Goal: Information Seeking & Learning: Learn about a topic

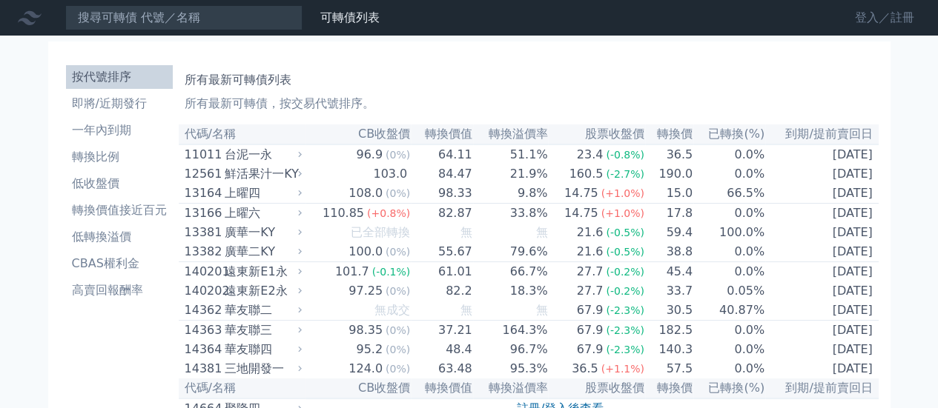
click at [906, 13] on link "登入／註冊" at bounding box center [884, 18] width 83 height 24
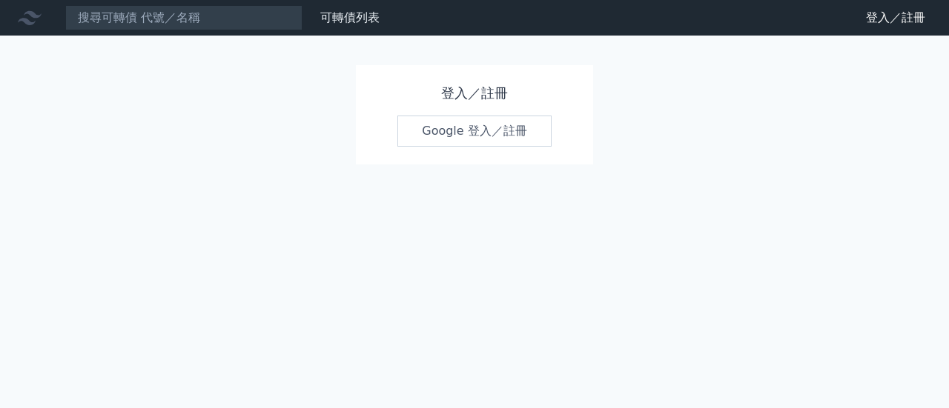
click at [458, 128] on link "Google 登入／註冊" at bounding box center [474, 131] width 154 height 31
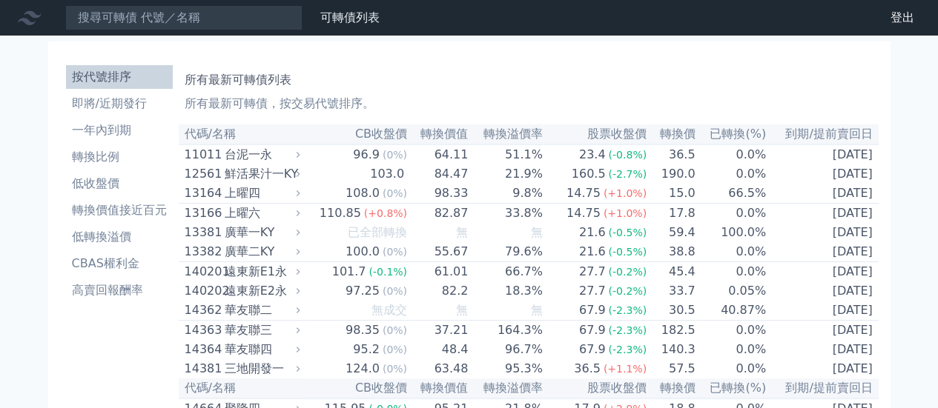
drag, startPoint x: 846, startPoint y: 0, endPoint x: 717, endPoint y: 24, distance: 131.3
click at [717, 24] on nav "可轉債列表 財務數據 可轉債列表 財務數據 登出 登出" at bounding box center [469, 18] width 938 height 36
drag, startPoint x: 802, startPoint y: 0, endPoint x: 555, endPoint y: 50, distance: 251.8
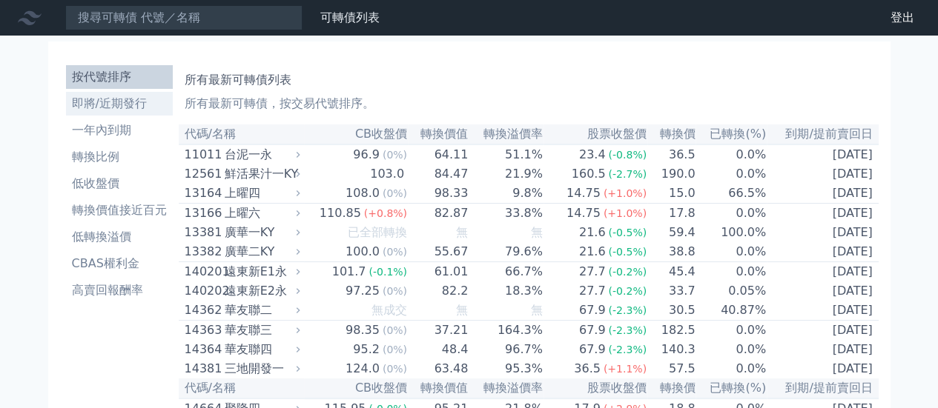
click at [136, 109] on li "即將/近期發行" at bounding box center [119, 104] width 107 height 18
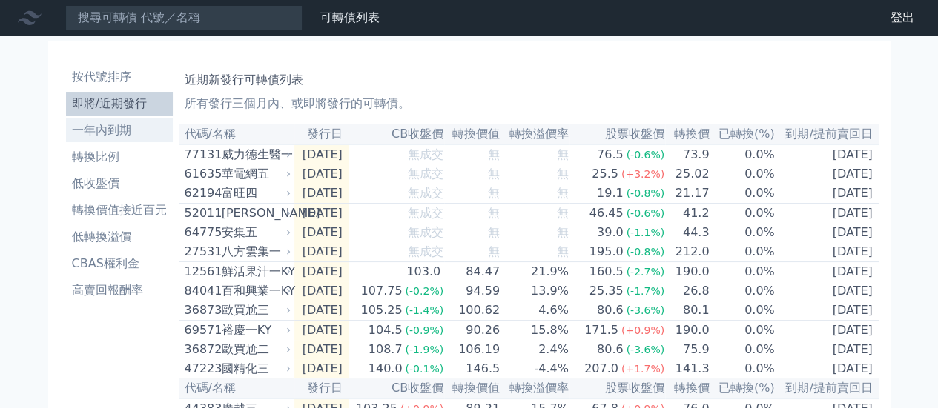
click at [112, 133] on li "一年內到期" at bounding box center [119, 131] width 107 height 18
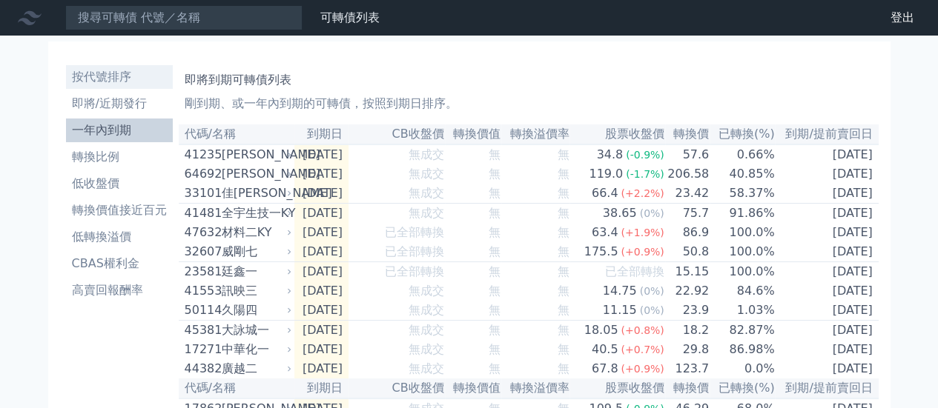
click at [115, 82] on li "按代號排序" at bounding box center [119, 77] width 107 height 18
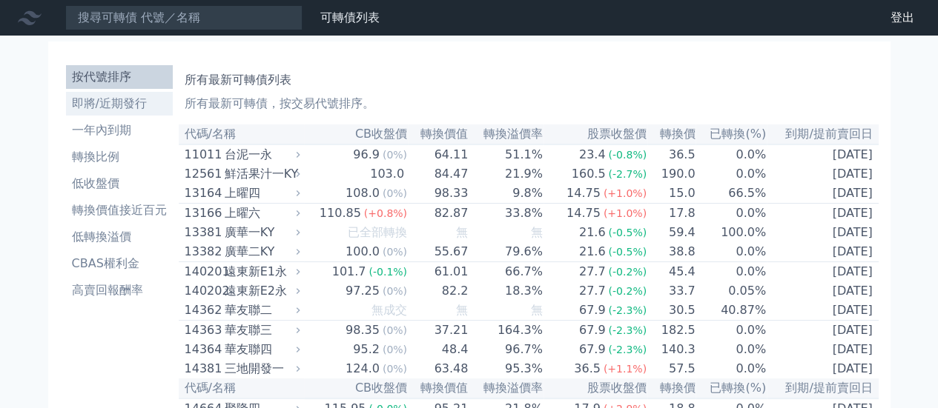
click at [110, 107] on li "即將/近期發行" at bounding box center [119, 104] width 107 height 18
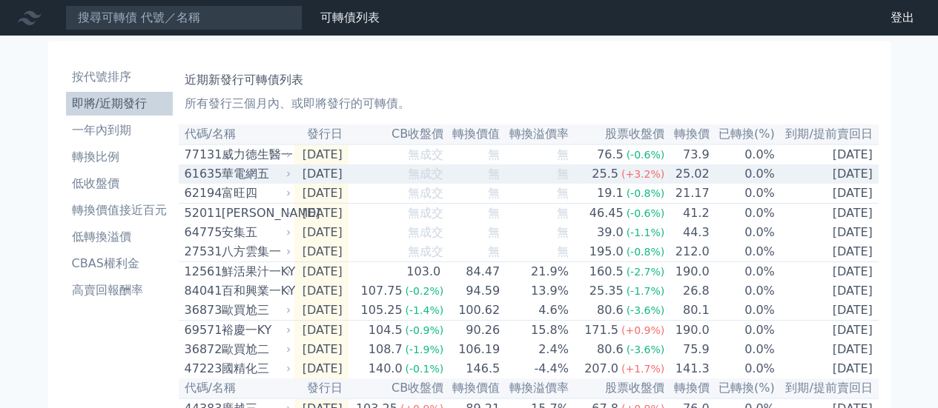
click at [265, 182] on div "華電網五" at bounding box center [255, 174] width 67 height 18
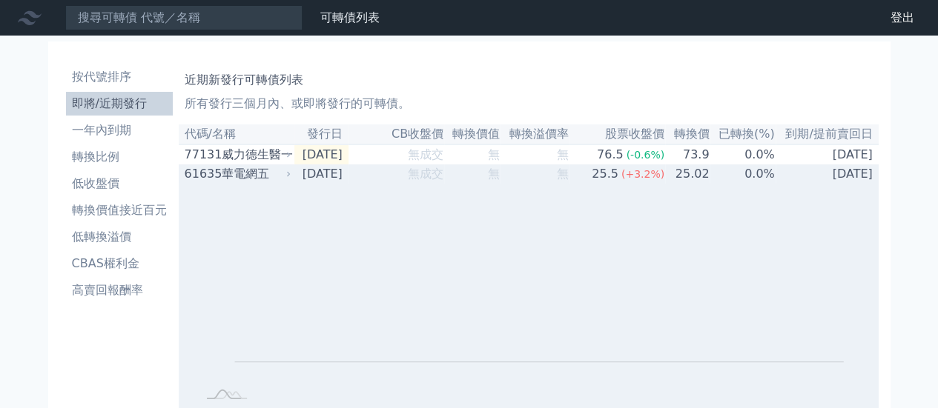
click at [285, 179] on div "華電網五" at bounding box center [255, 174] width 67 height 18
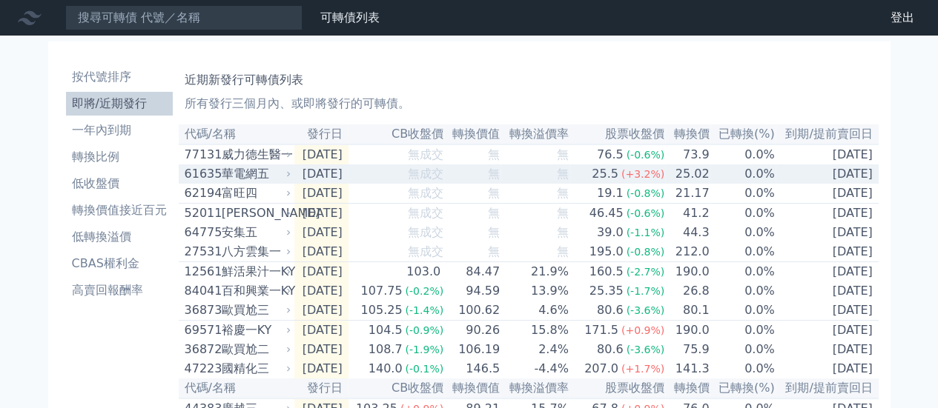
click at [196, 176] on div "61635" at bounding box center [201, 174] width 33 height 18
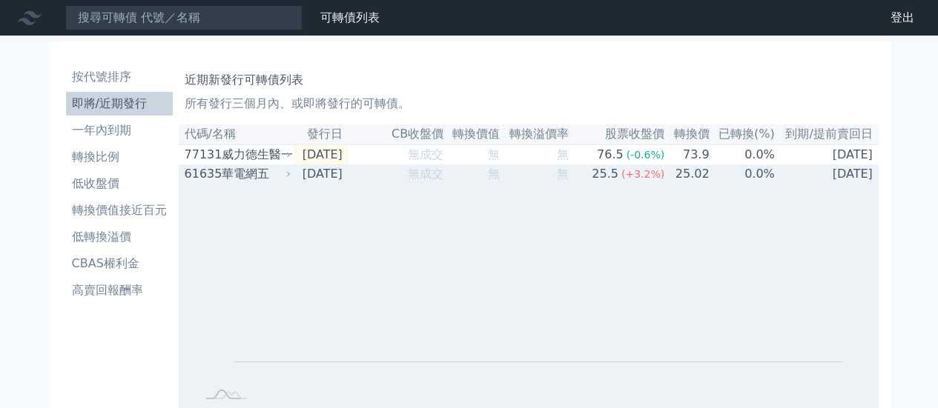
click at [196, 176] on div "61635" at bounding box center [201, 174] width 33 height 18
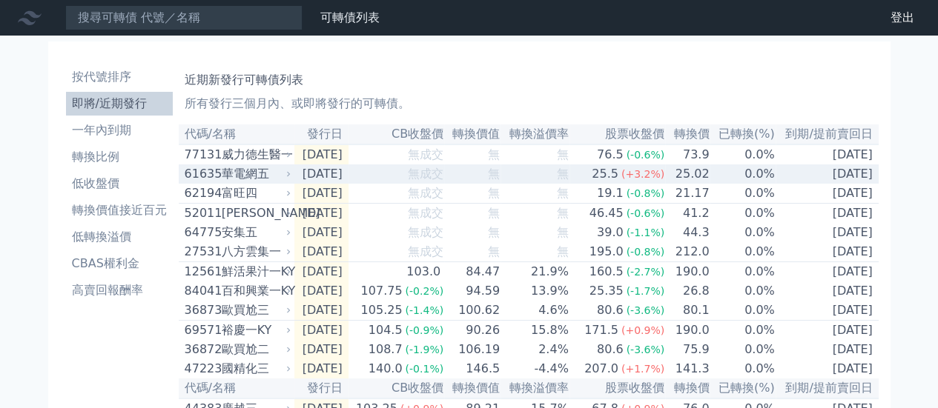
click at [787, 182] on td "[DATE]" at bounding box center [826, 174] width 103 height 19
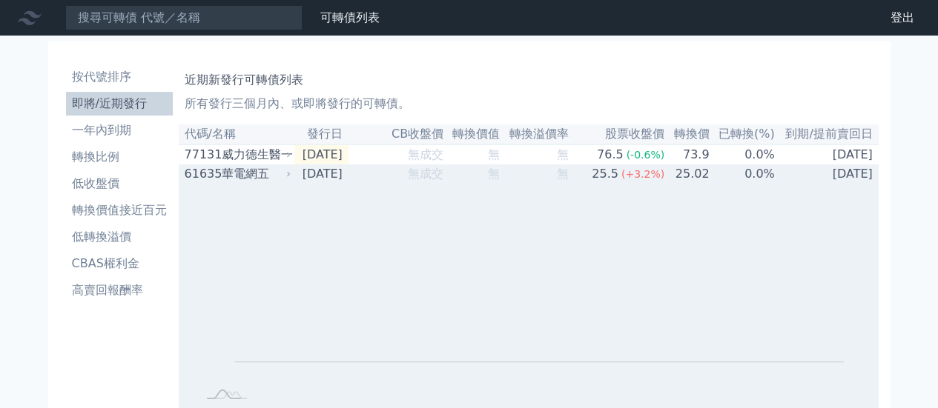
click at [420, 190] on div "Zoom Out L L Chart created using amCharts library" at bounding box center [529, 296] width 700 height 225
click at [284, 183] on div "華電網五" at bounding box center [255, 174] width 67 height 18
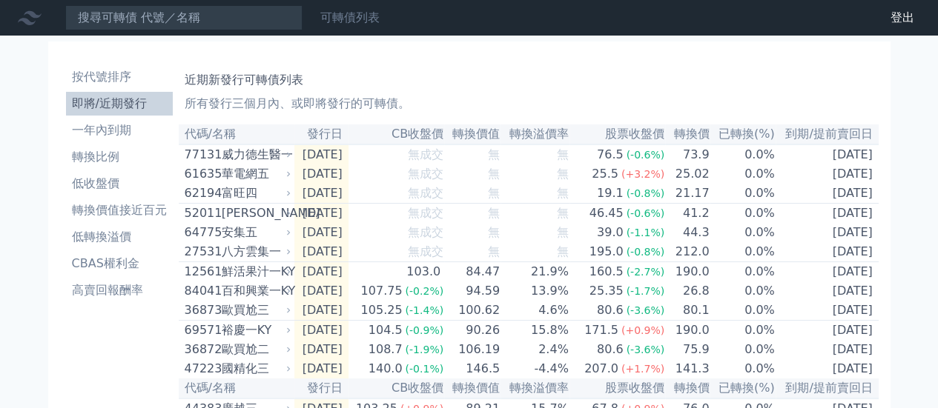
click at [350, 19] on link "可轉債列表" at bounding box center [349, 17] width 59 height 14
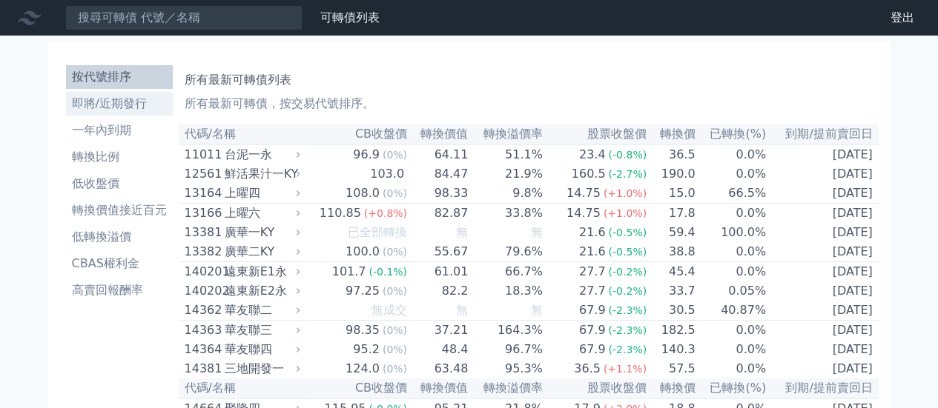
click at [135, 106] on li "即將/近期發行" at bounding box center [119, 104] width 107 height 18
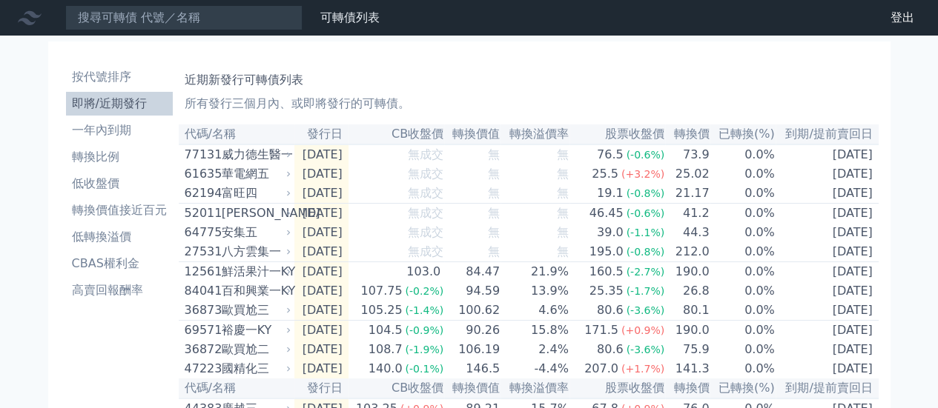
click at [136, 106] on li "即將/近期發行" at bounding box center [119, 104] width 107 height 18
click at [335, 20] on link "可轉債列表" at bounding box center [349, 17] width 59 height 14
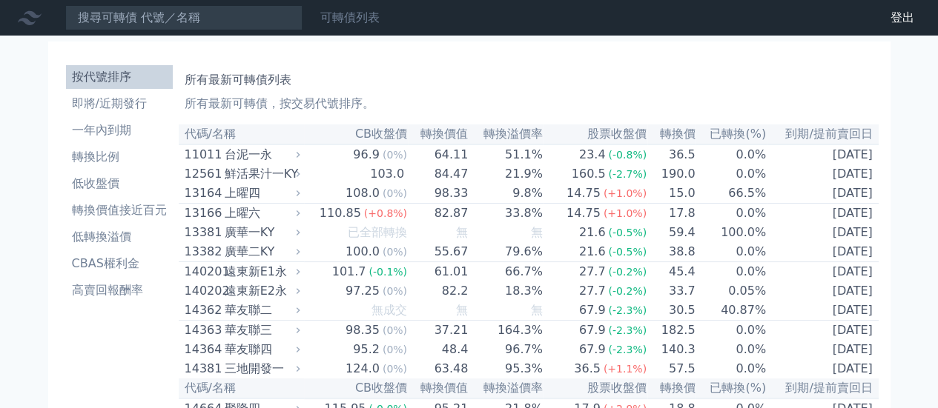
click at [345, 20] on link "可轉債列表" at bounding box center [349, 17] width 59 height 14
click at [132, 98] on li "即將/近期發行" at bounding box center [119, 104] width 107 height 18
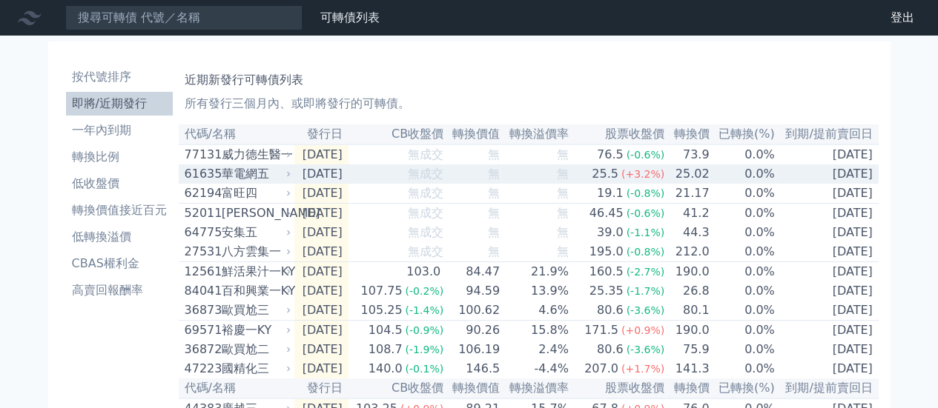
click at [288, 179] on icon at bounding box center [288, 174] width 9 height 9
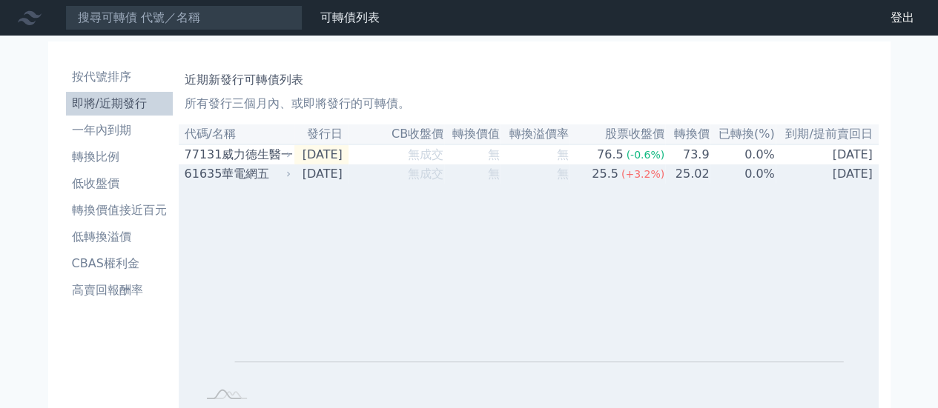
click at [288, 179] on icon at bounding box center [288, 174] width 9 height 9
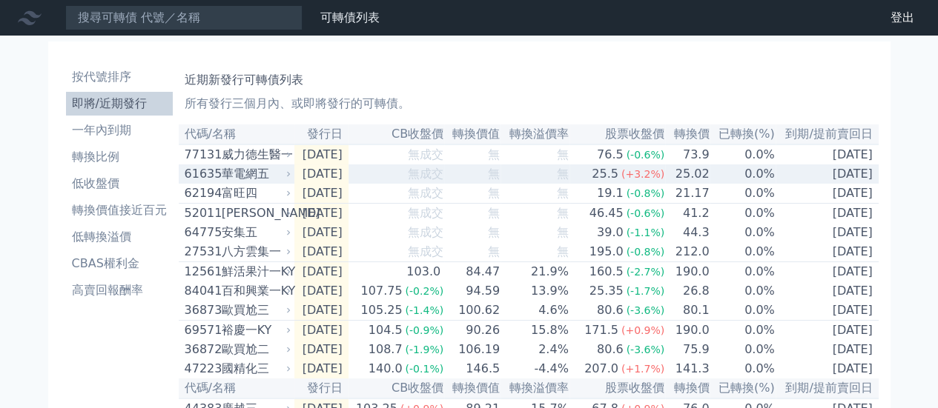
click at [200, 176] on div "61635" at bounding box center [201, 174] width 33 height 18
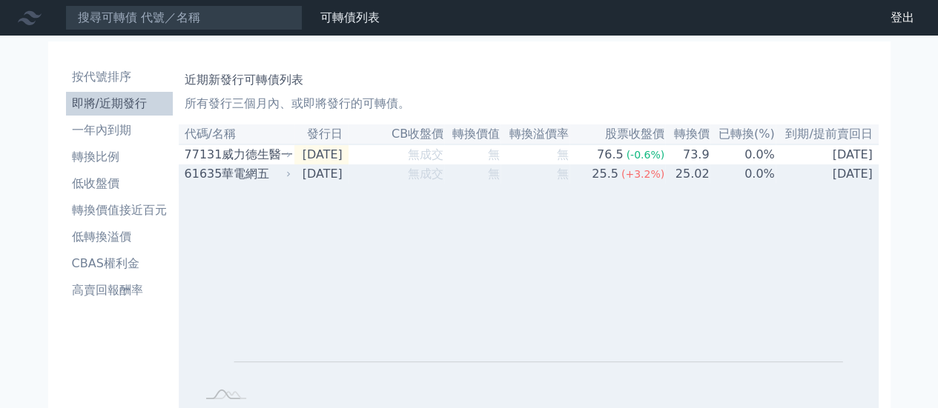
click at [200, 176] on div "61635" at bounding box center [201, 174] width 33 height 18
